Goal: Task Accomplishment & Management: Manage account settings

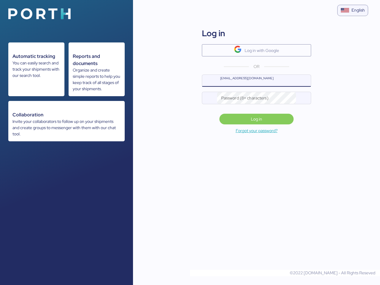
click at [39, 14] on img at bounding box center [39, 13] width 62 height 11
click at [353, 11] on div "English" at bounding box center [358, 10] width 13 height 6
click at [257, 42] on div "Log in with Google" at bounding box center [256, 41] width 109 height 29
click at [257, 50] on div "Log in with Google" at bounding box center [262, 50] width 34 height 7
click at [210, 81] on div at bounding box center [209, 81] width 15 height 12
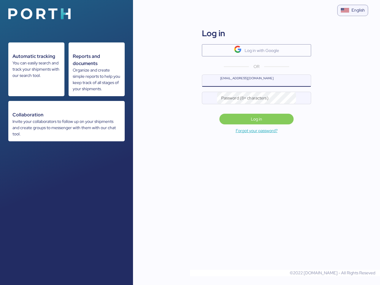
click at [210, 98] on div at bounding box center [209, 98] width 15 height 12
click at [304, 98] on div at bounding box center [303, 98] width 15 height 12
click at [257, 119] on span "Log in" at bounding box center [256, 119] width 11 height 7
